Goal: Information Seeking & Learning: Learn about a topic

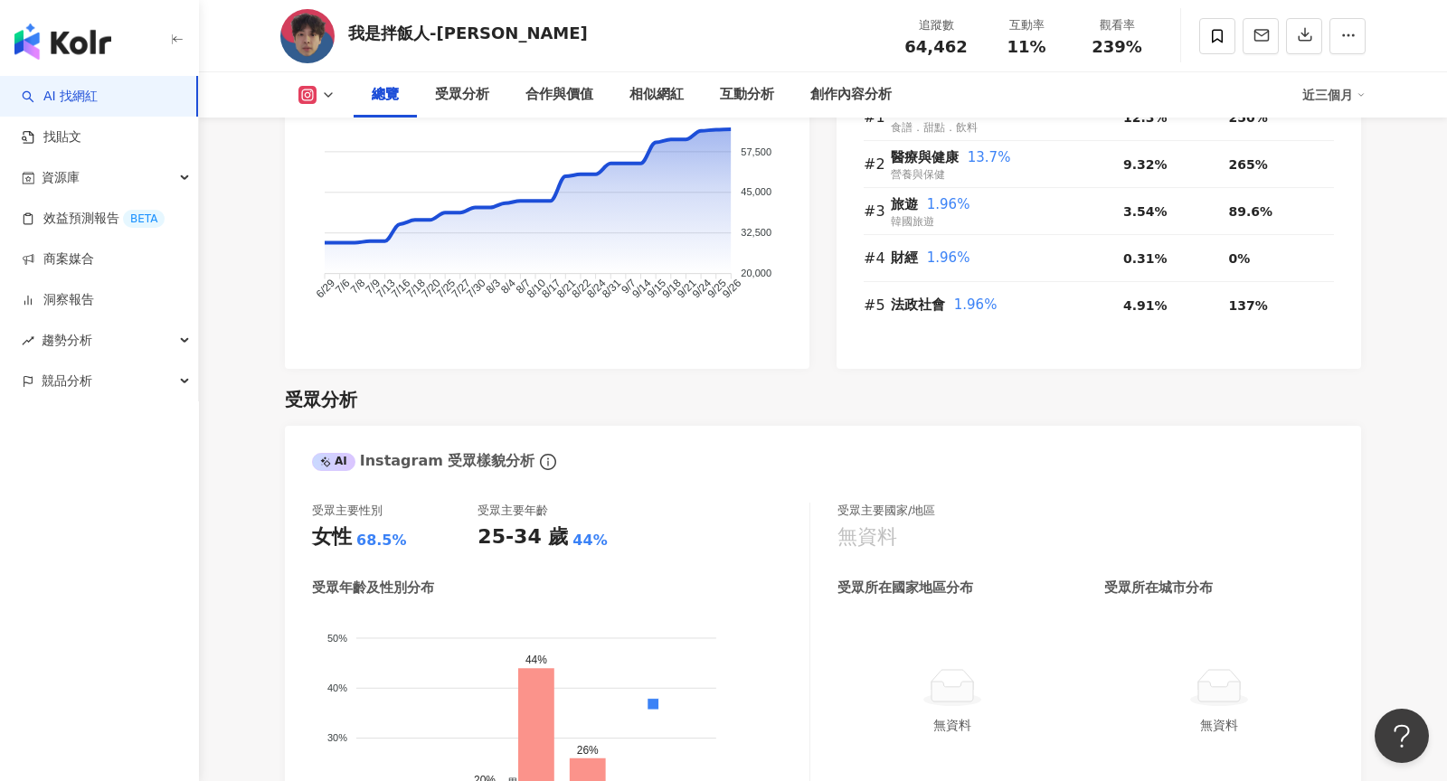
scroll to position [1322, 0]
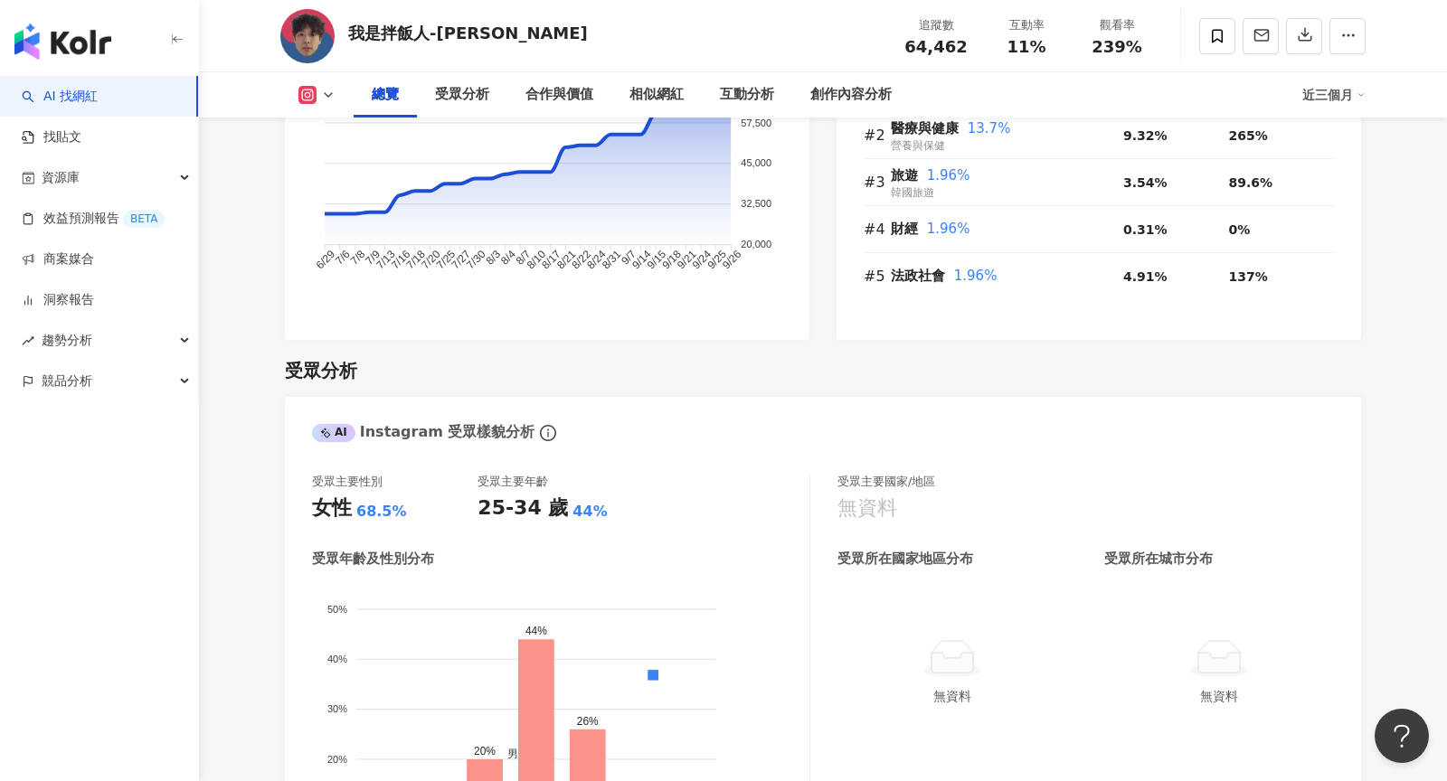
click at [851, 56] on div "我是[DEMOGRAPHIC_DATA]飯人-王文慶 追蹤數 64,462 互動率 11% 觀看率 239%" at bounding box center [823, 35] width 1158 height 71
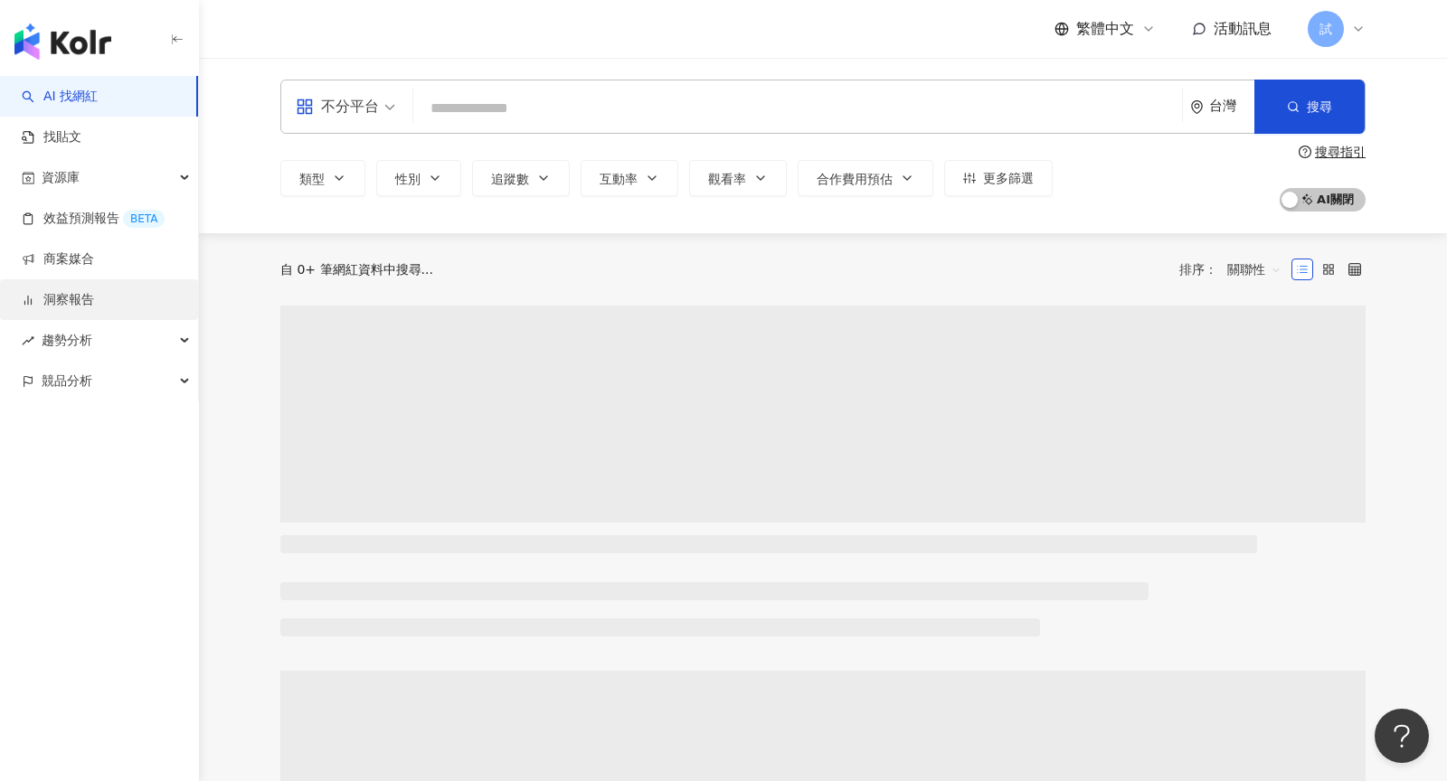
click at [80, 302] on link "洞察報告" at bounding box center [58, 300] width 72 height 18
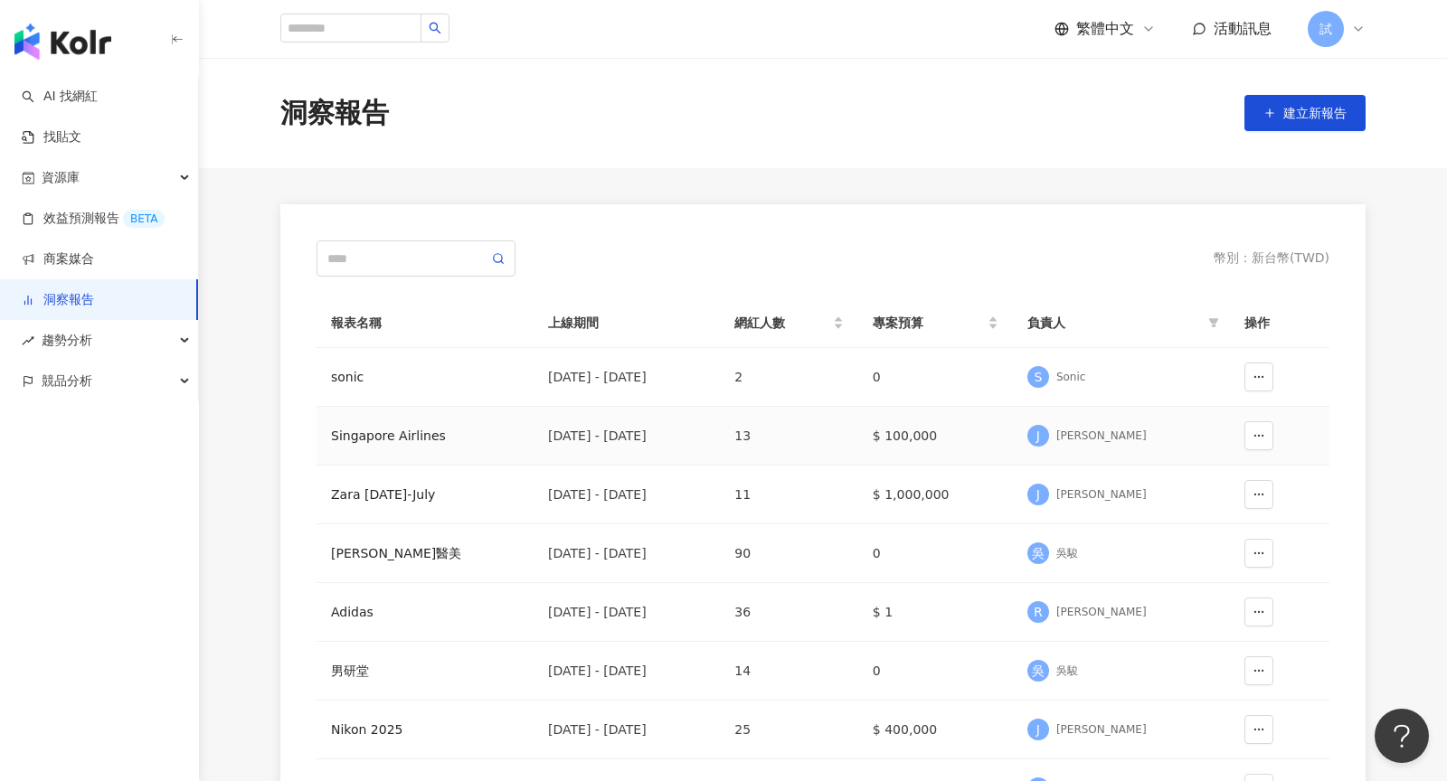
scroll to position [43, 0]
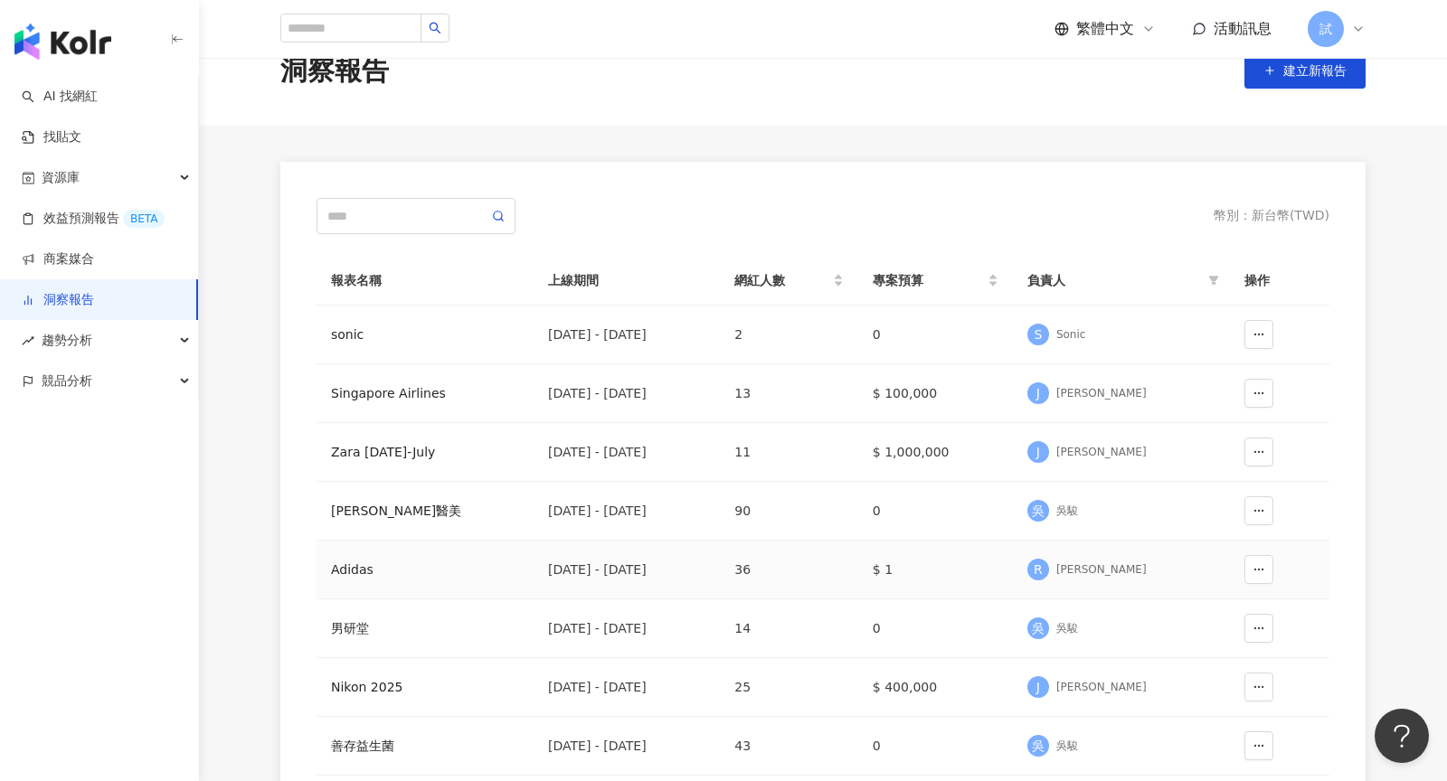
click at [357, 563] on div "Adidas" at bounding box center [425, 570] width 188 height 20
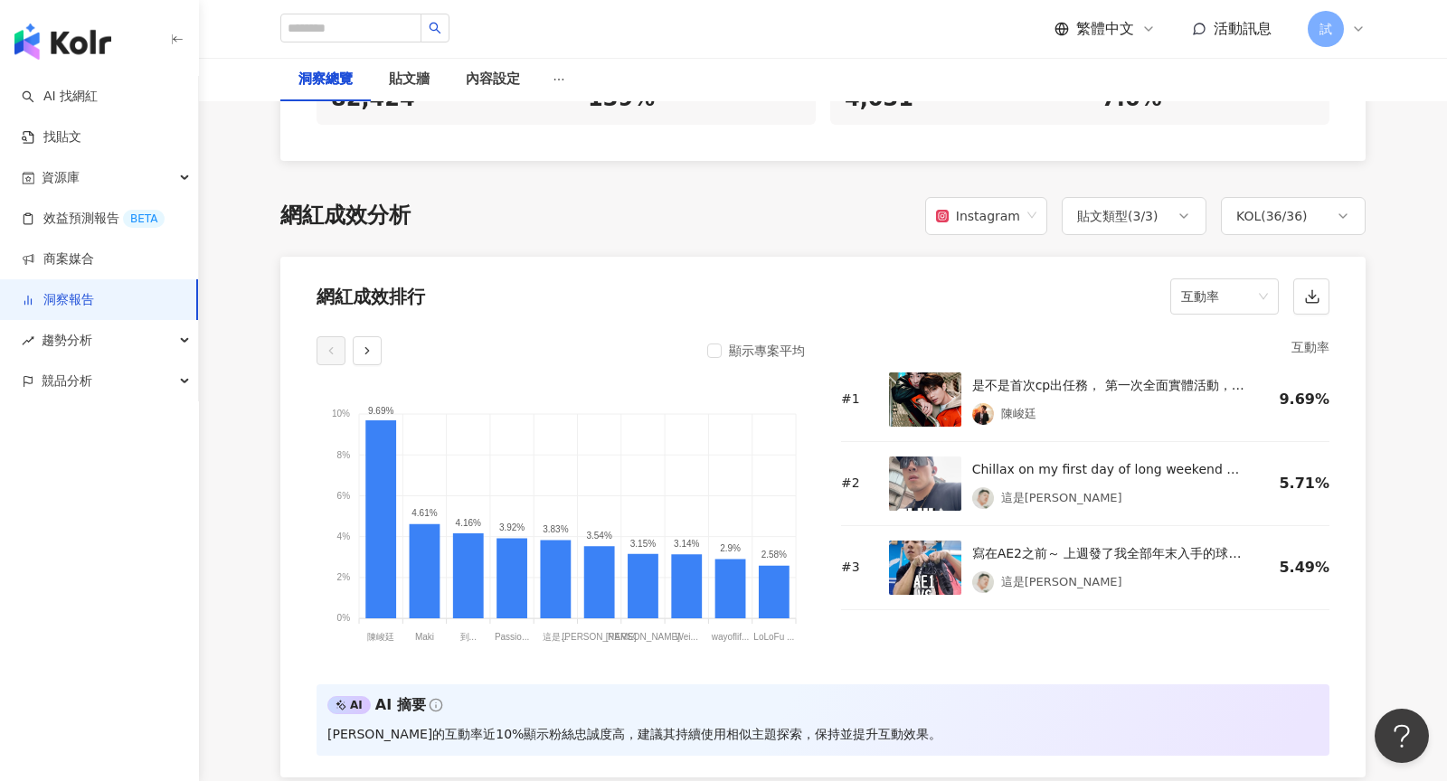
scroll to position [1334, 0]
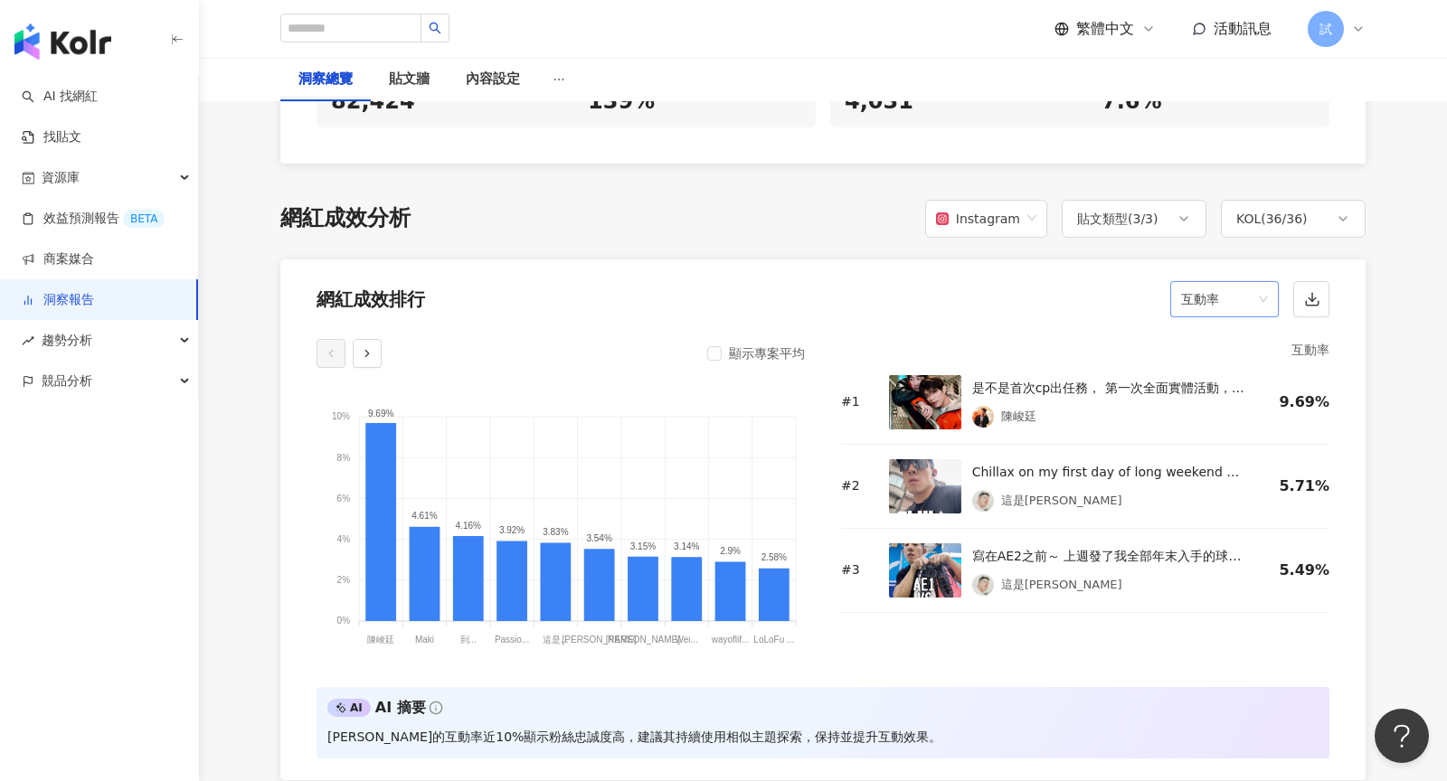
click at [1240, 290] on span "互動率" at bounding box center [1224, 299] width 87 height 34
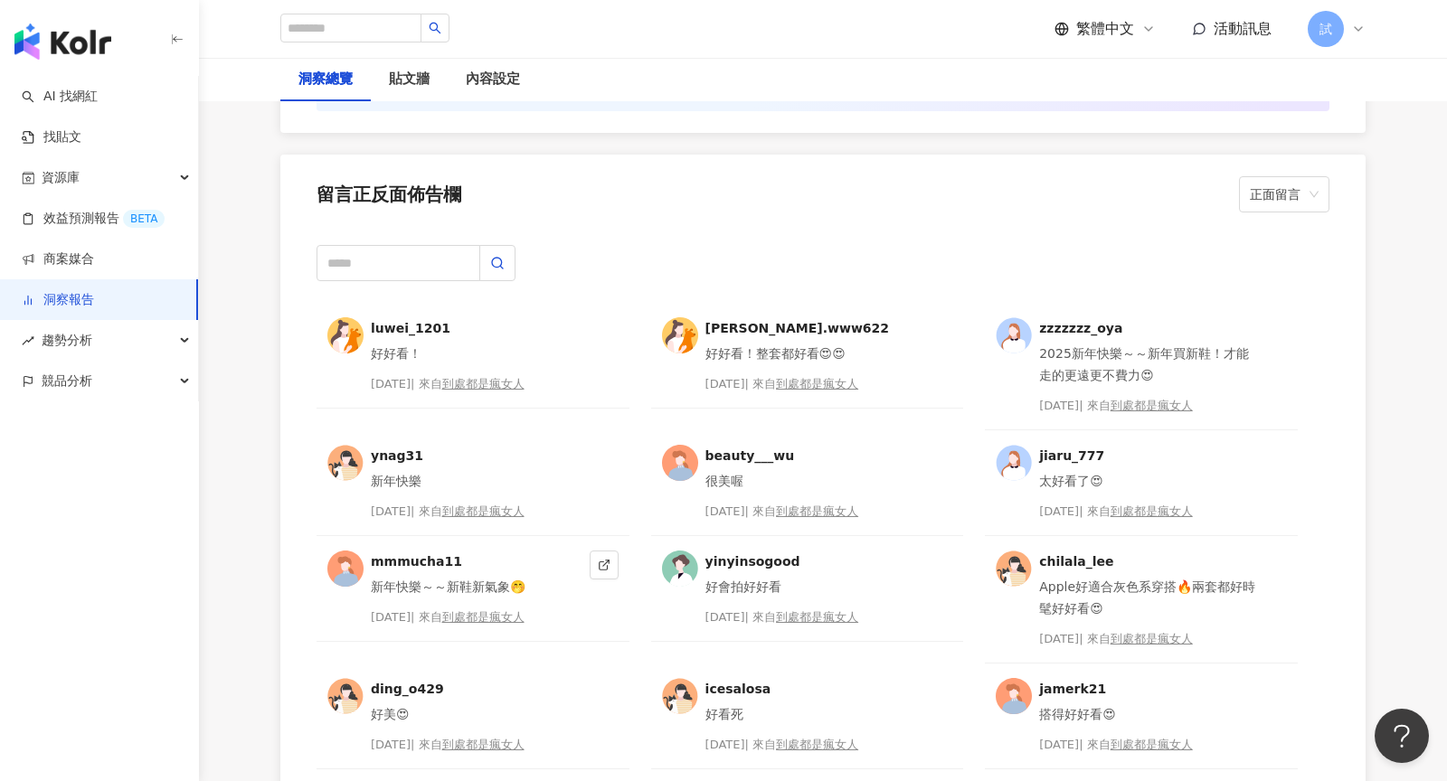
scroll to position [4573, 0]
